Goal: Task Accomplishment & Management: Complete application form

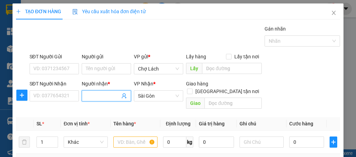
click at [101, 92] on input "Người nhận *" at bounding box center [103, 96] width 34 height 8
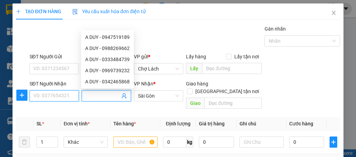
click at [60, 94] on input "SĐT Người Nhận" at bounding box center [54, 96] width 49 height 11
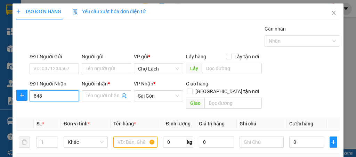
click at [55, 96] on input "848" at bounding box center [54, 96] width 49 height 11
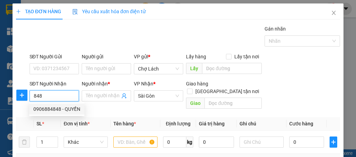
click at [67, 110] on div "0906884848 - QUYỀN" at bounding box center [56, 109] width 47 height 8
type input "0906884848"
type input "QUYỀN"
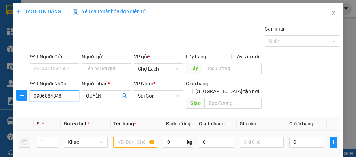
type input "0906884848"
click at [127, 138] on input "text" at bounding box center [135, 142] width 44 height 11
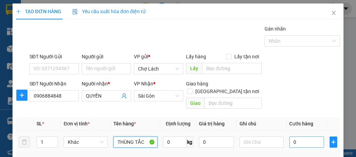
type input "THÙNG TẮC"
click at [302, 137] on input "0" at bounding box center [307, 142] width 35 height 11
type input "6"
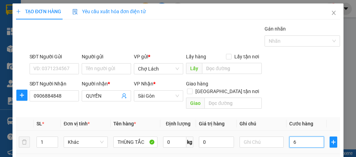
type input "60"
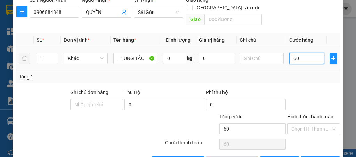
scroll to position [93, 0]
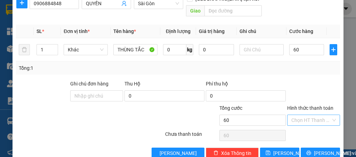
type input "60.000"
click at [307, 115] on input "Hình thức thanh toán" at bounding box center [312, 120] width 40 height 10
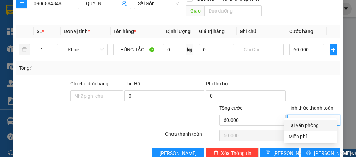
click at [305, 123] on div "Tại văn phòng" at bounding box center [311, 126] width 44 height 8
type input "0"
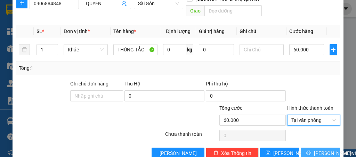
click at [314, 150] on span "[PERSON_NAME] và In" at bounding box center [338, 154] width 49 height 8
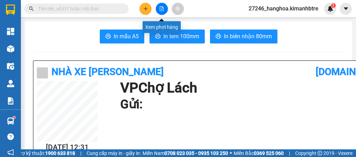
click at [166, 6] on button at bounding box center [162, 9] width 12 height 12
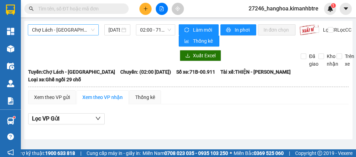
click at [60, 30] on span "Chợ Lách - [GEOGRAPHIC_DATA]" at bounding box center [63, 30] width 63 height 10
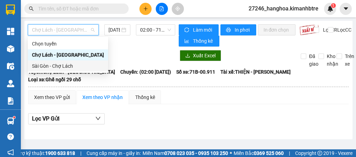
click at [63, 69] on div "Sài Gòn - Chợ Lách" at bounding box center [68, 66] width 72 height 8
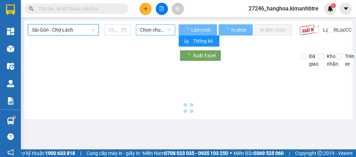
type input "[DATE]"
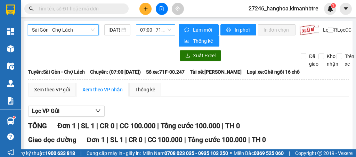
click at [152, 27] on span "07:00 - 71F-00.247" at bounding box center [155, 30] width 31 height 10
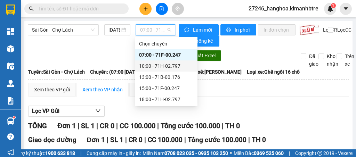
click at [150, 67] on div "10:00 - 71H-02.797" at bounding box center [166, 66] width 54 height 8
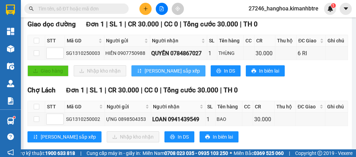
scroll to position [116, 0]
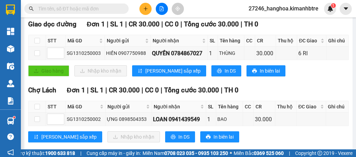
click at [94, 10] on input "text" at bounding box center [79, 9] width 82 height 8
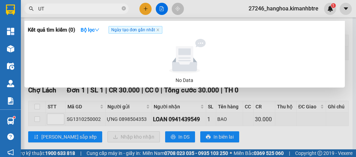
type input "U"
type input "ÚT LÂM"
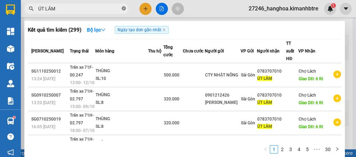
click at [124, 10] on icon "close-circle" at bounding box center [124, 8] width 4 height 4
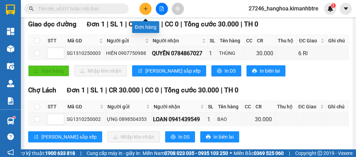
click at [147, 9] on icon "plus" at bounding box center [145, 8] width 5 height 5
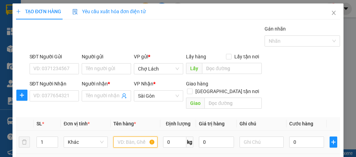
click at [137, 137] on input "text" at bounding box center [135, 142] width 44 height 11
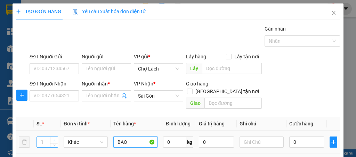
type input "BAO"
click at [54, 140] on icon "up" at bounding box center [54, 141] width 2 height 2
type input "3"
click at [54, 140] on icon "up" at bounding box center [54, 141] width 2 height 2
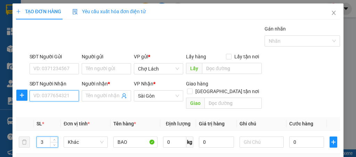
click at [57, 94] on input "SĐT Người Nhận" at bounding box center [54, 96] width 49 height 11
click at [57, 94] on input "806" at bounding box center [54, 96] width 49 height 11
click at [57, 95] on input "806" at bounding box center [54, 96] width 49 height 11
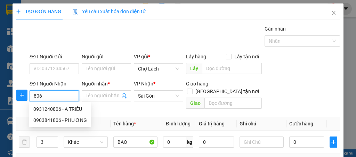
click at [57, 95] on input "806" at bounding box center [54, 96] width 49 height 11
click at [64, 111] on div "0931240806 - A TRIỀU" at bounding box center [60, 109] width 54 height 8
type input "0931240806"
type input "A TRIỀU"
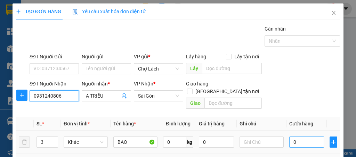
type input "0931240806"
click at [300, 137] on input "0" at bounding box center [307, 142] width 35 height 11
type input "2"
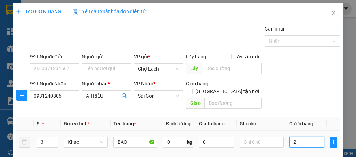
type input "24"
type input "240"
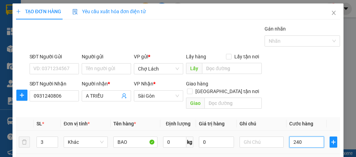
type input "240"
type input "240.000"
click at [255, 137] on input "text" at bounding box center [262, 142] width 44 height 11
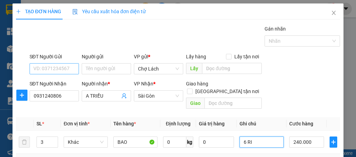
type input "6 RI"
click at [39, 68] on input "SĐT Người Gửi" at bounding box center [54, 68] width 49 height 11
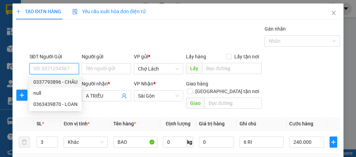
click at [63, 83] on div "0337793896 - CHÂU" at bounding box center [55, 82] width 44 height 8
type input "0337793896"
type input "CHÂU"
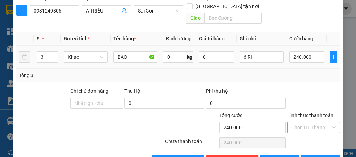
scroll to position [99, 0]
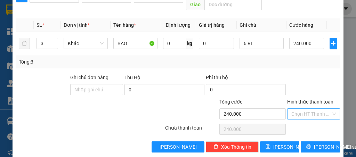
click at [300, 109] on input "Hình thức thanh toán" at bounding box center [312, 114] width 40 height 10
click at [297, 119] on div "Tại văn phòng" at bounding box center [311, 120] width 44 height 8
type input "0"
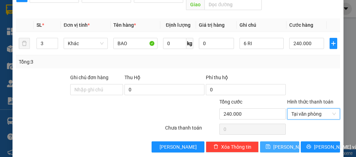
click at [279, 143] on span "[PERSON_NAME]" at bounding box center [292, 147] width 37 height 8
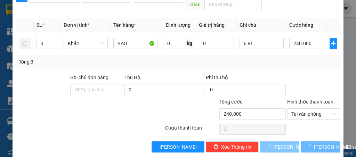
type input "1"
type input "0"
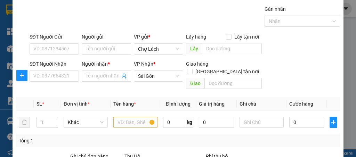
scroll to position [0, 0]
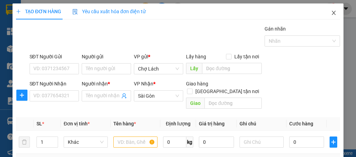
click at [334, 13] on span "Close" at bounding box center [333, 12] width 19 height 19
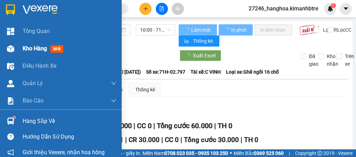
click at [35, 48] on span "Kho hàng" at bounding box center [35, 48] width 24 height 7
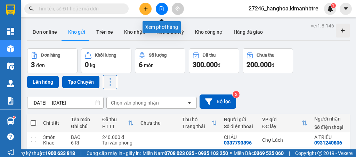
click at [163, 6] on icon "file-add" at bounding box center [161, 8] width 5 height 5
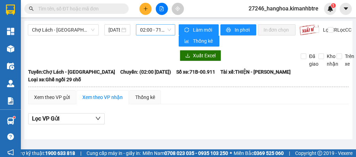
click at [155, 32] on span "02:00 - 71B-00.911" at bounding box center [155, 30] width 31 height 10
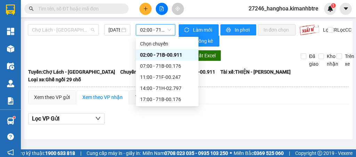
drag, startPoint x: 67, startPoint y: 34, endPoint x: 67, endPoint y: 48, distance: 13.9
click at [66, 34] on span "Chợ Lách - [GEOGRAPHIC_DATA]" at bounding box center [63, 30] width 63 height 10
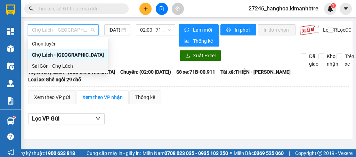
click at [58, 67] on div "Sài Gòn - Chợ Lách" at bounding box center [68, 66] width 72 height 8
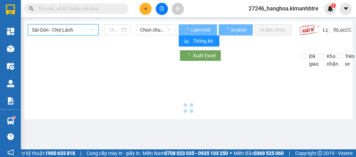
type input "[DATE]"
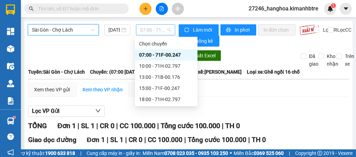
click at [152, 28] on span "07:00 - 71F-00.247" at bounding box center [155, 30] width 31 height 10
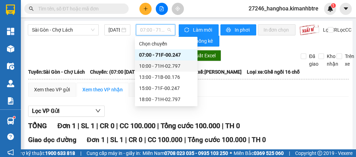
click at [164, 66] on div "10:00 - 71H-02.797" at bounding box center [166, 66] width 54 height 8
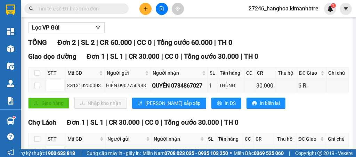
scroll to position [130, 0]
